Goal: Information Seeking & Learning: Find specific page/section

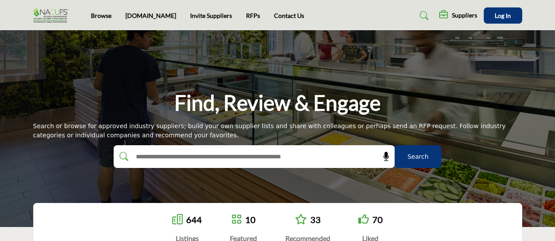
click at [423, 14] on icon at bounding box center [424, 15] width 9 height 9
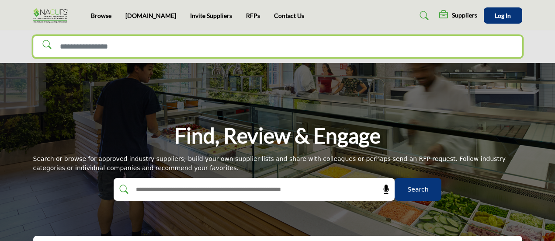
click at [73, 45] on input "Search Solutions" at bounding box center [277, 47] width 489 height 22
type input "**********"
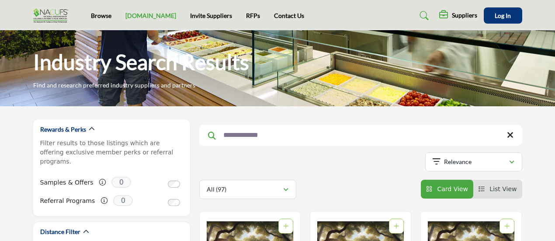
click at [139, 15] on link "[DOMAIN_NAME]" at bounding box center [150, 15] width 51 height 7
